Goal: Check status: Check status

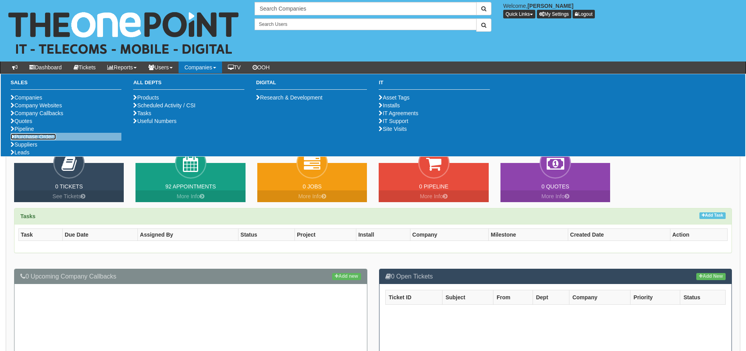
click at [53, 140] on link "Purchase Orders" at bounding box center [33, 137] width 45 height 6
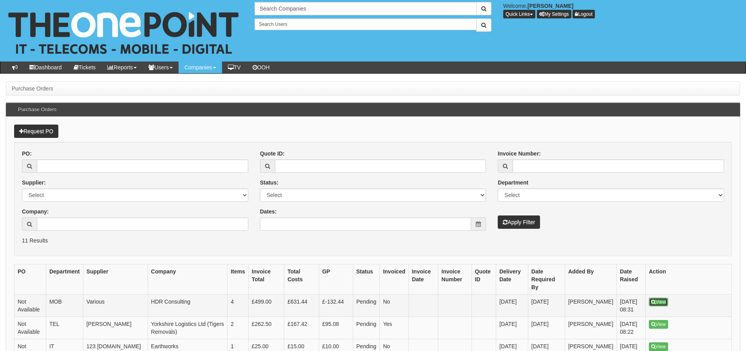
click at [659, 298] on link "View" at bounding box center [658, 302] width 19 height 9
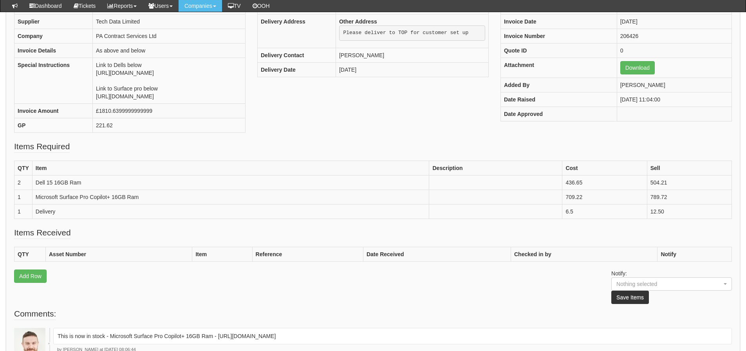
scroll to position [277, 0]
